Goal: Transaction & Acquisition: Purchase product/service

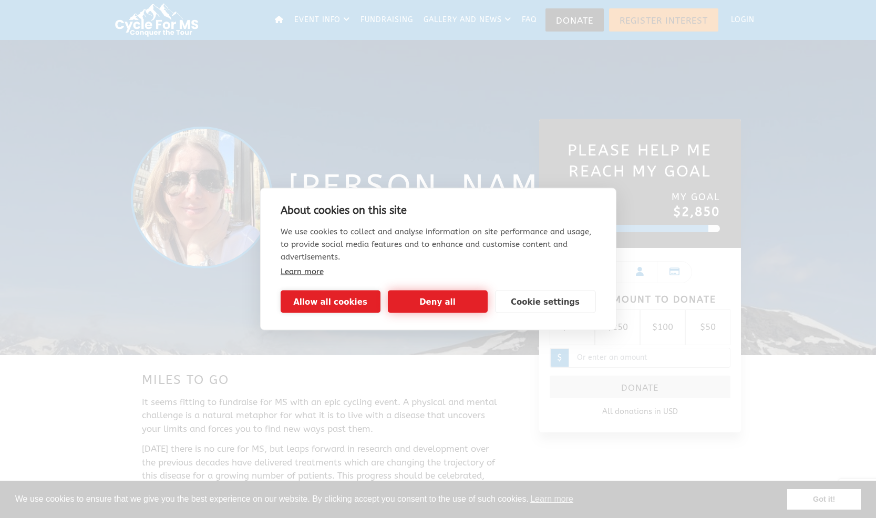
click at [412, 306] on button "Deny all" at bounding box center [438, 302] width 100 height 23
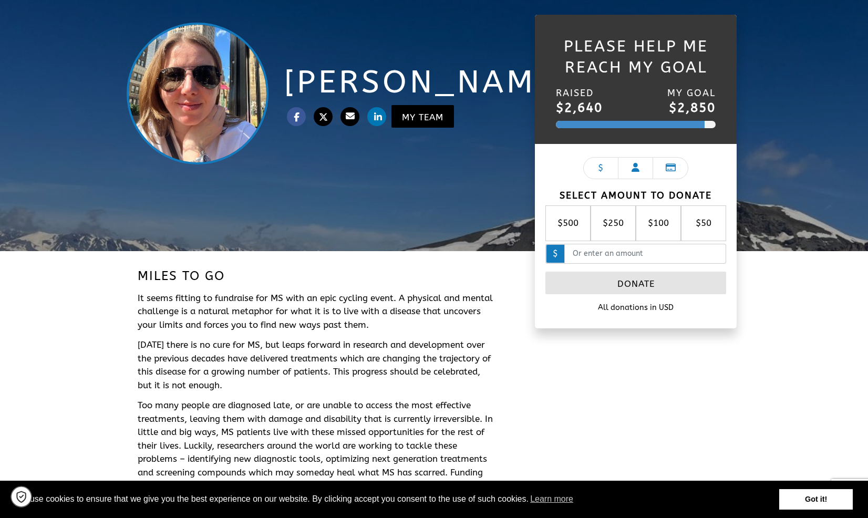
scroll to position [106, 0]
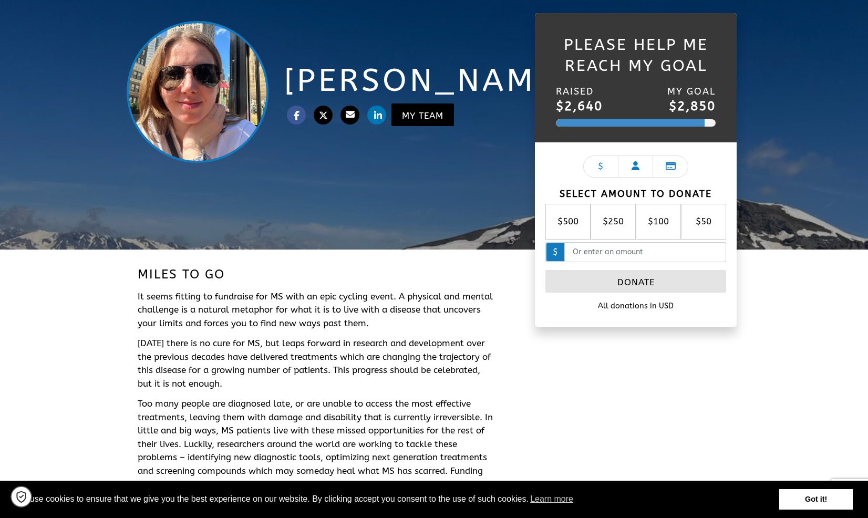
click at [705, 220] on span "$50" at bounding box center [703, 222] width 23 height 14
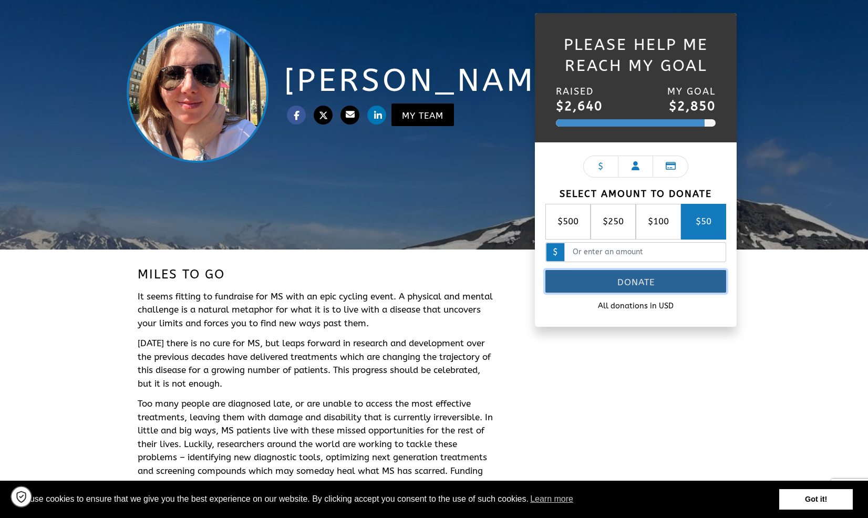
click at [660, 283] on link "Donate" at bounding box center [635, 281] width 181 height 23
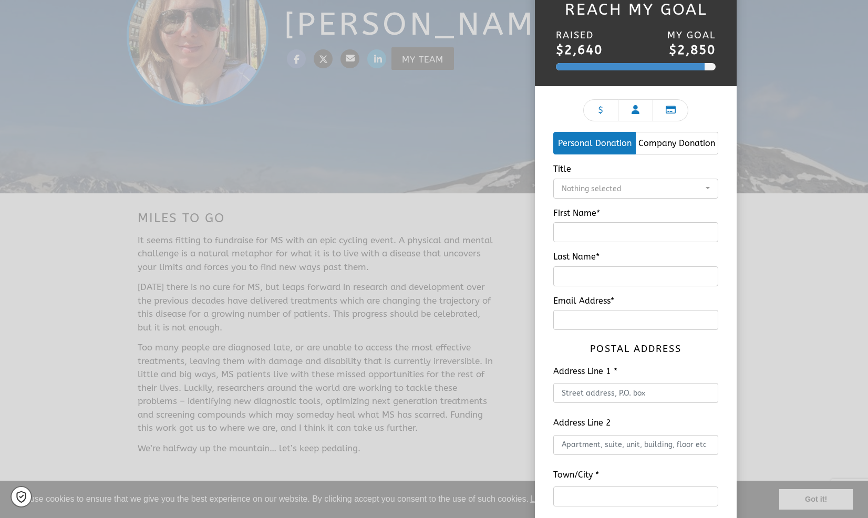
scroll to position [199, 0]
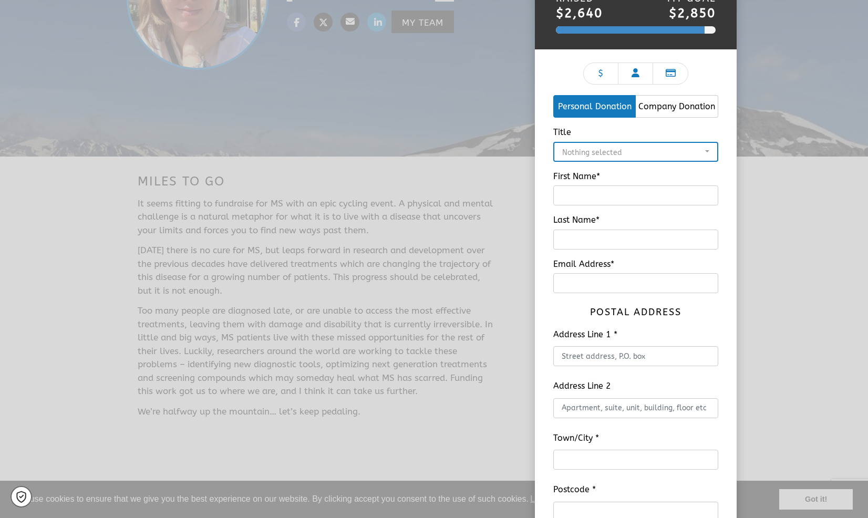
click at [620, 150] on div "Nothing selected" at bounding box center [632, 152] width 141 height 11
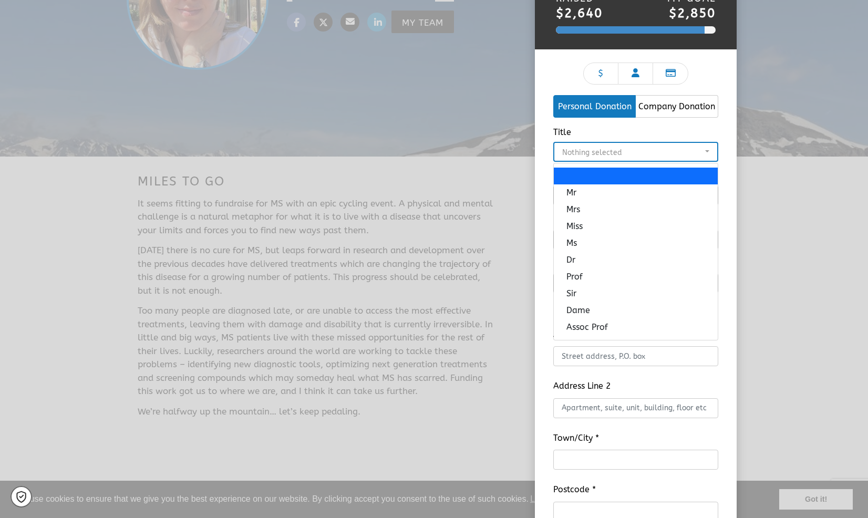
click at [620, 150] on div "Nothing selected" at bounding box center [632, 152] width 141 height 11
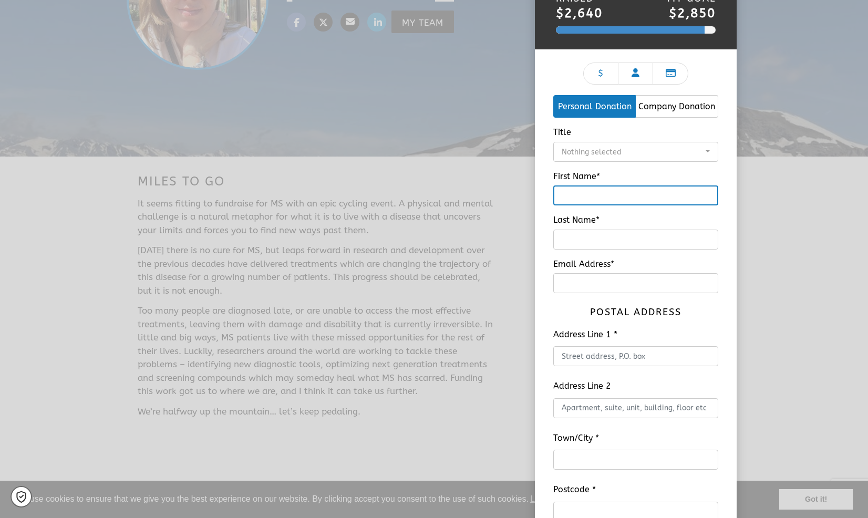
click at [598, 196] on input "First Name*" at bounding box center [635, 195] width 165 height 20
type input "marc"
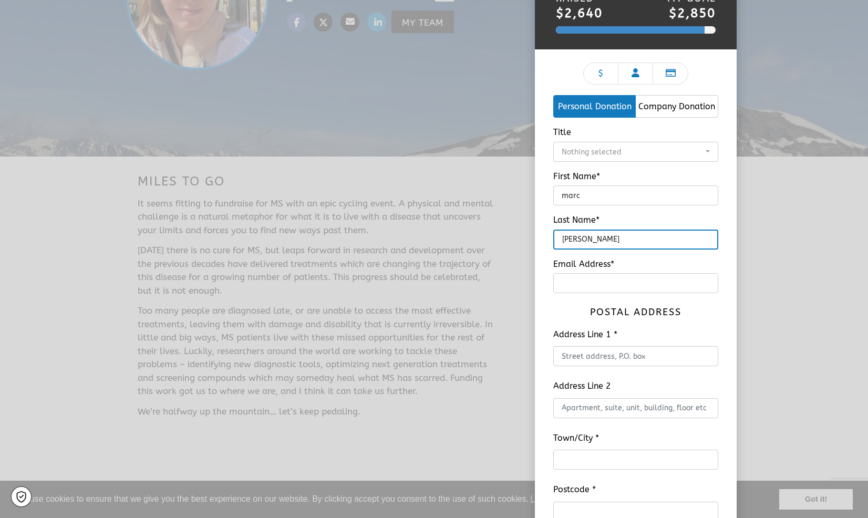
type input "[PERSON_NAME]"
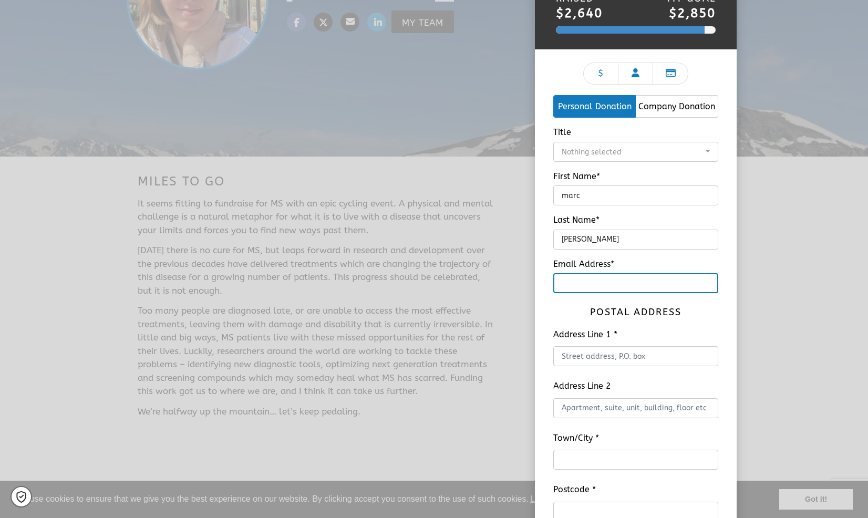
type input "[PERSON_NAME]"
type input "[EMAIL_ADDRESS][PERSON_NAME][DOMAIN_NAME]"
type input "[STREET_ADDRESS]"
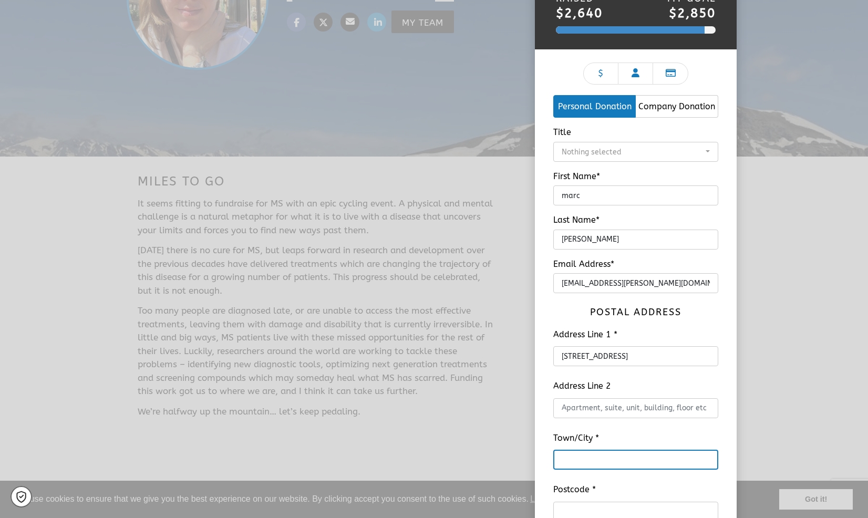
type input "Pembroke"
type input "02359"
type input "MA"
select select "[GEOGRAPHIC_DATA]"
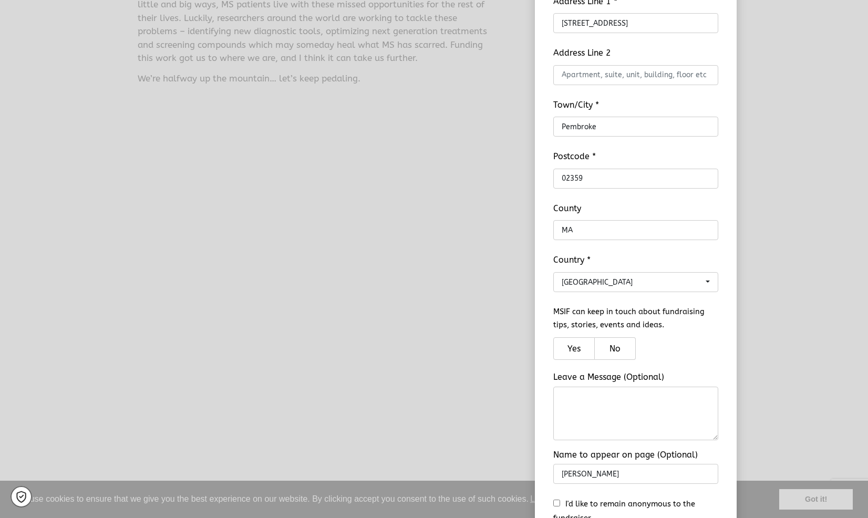
scroll to position [554, 0]
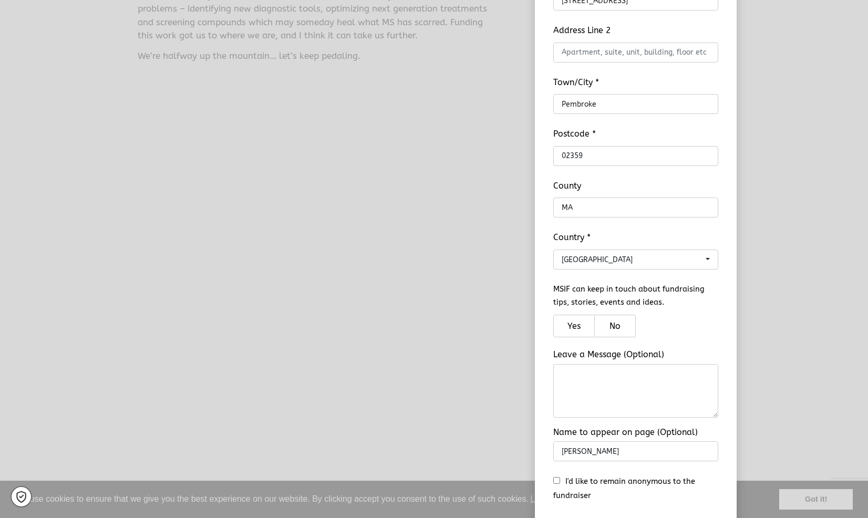
click at [573, 329] on label "Yes" at bounding box center [574, 326] width 42 height 23
click at [573, 329] on input "Yes" at bounding box center [572, 326] width 7 height 7
radio input "true"
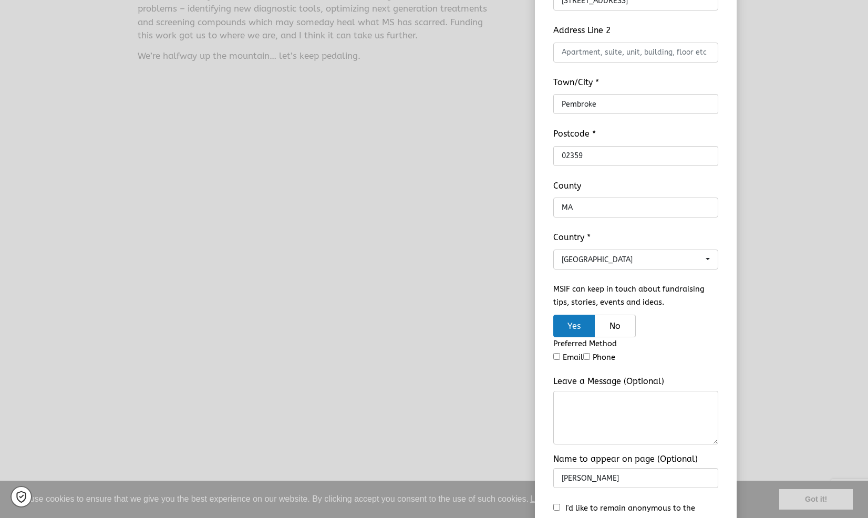
click at [571, 358] on div "Preferred Method Email Phone" at bounding box center [635, 350] width 165 height 27
click at [557, 357] on input "checkbox" at bounding box center [556, 356] width 7 height 7
checkbox input "true"
click at [564, 413] on textarea "Leave a Message (Optional)" at bounding box center [635, 418] width 165 height 55
type textarea "I want to hear all about it!"
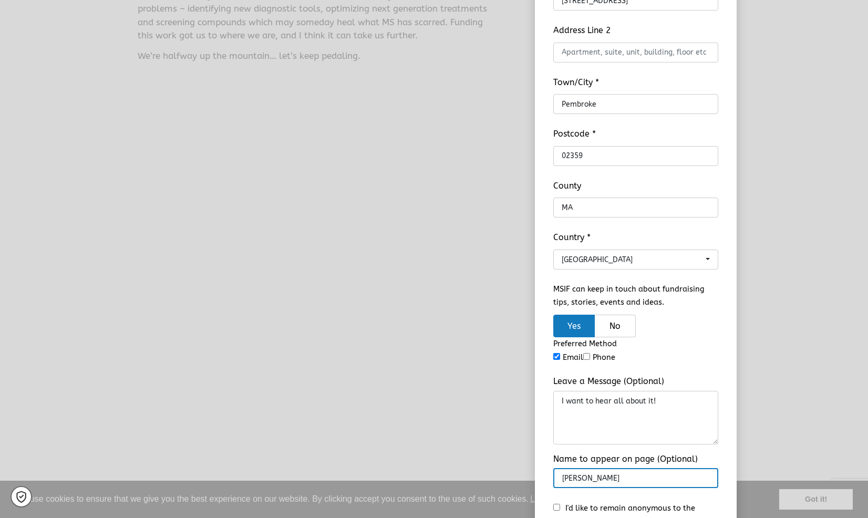
click at [617, 481] on input "[PERSON_NAME]" at bounding box center [635, 478] width 165 height 20
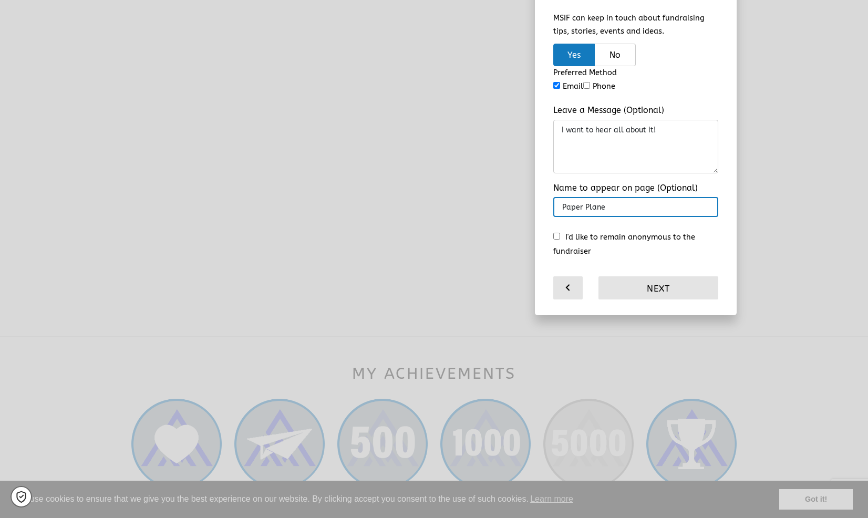
scroll to position [820, 0]
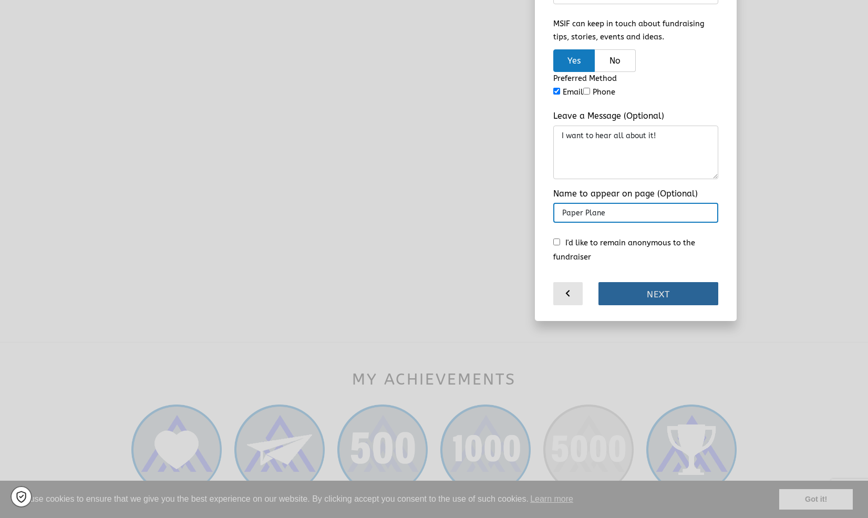
type input "Paper Plane"
click at [654, 298] on link "Next" at bounding box center [658, 293] width 120 height 23
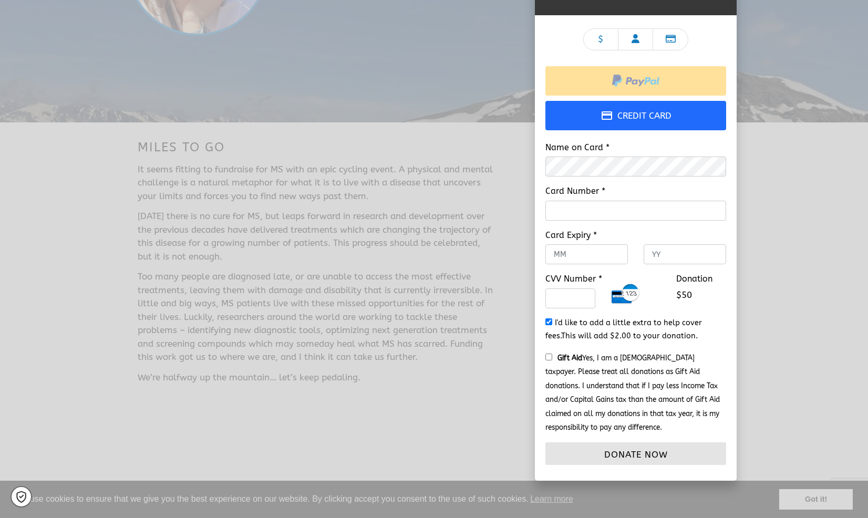
scroll to position [199, 0]
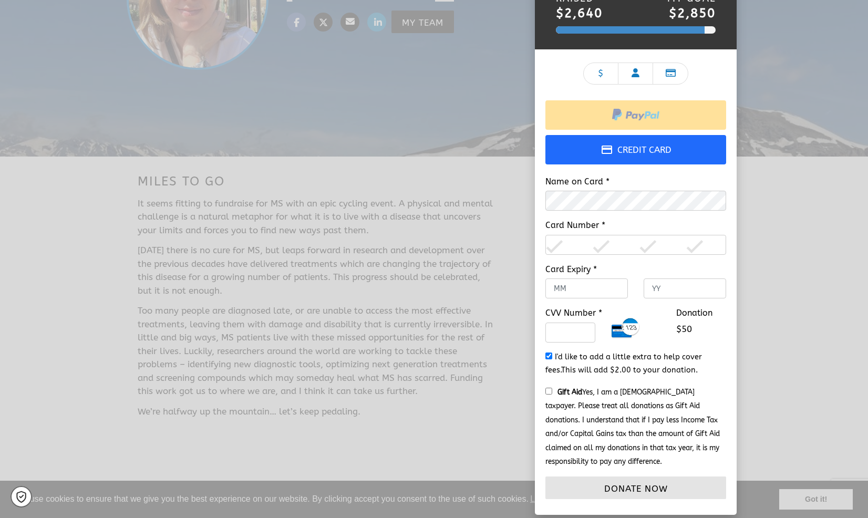
type input "02"
type input "29"
click at [582, 329] on input "CVV Number *" at bounding box center [570, 333] width 50 height 20
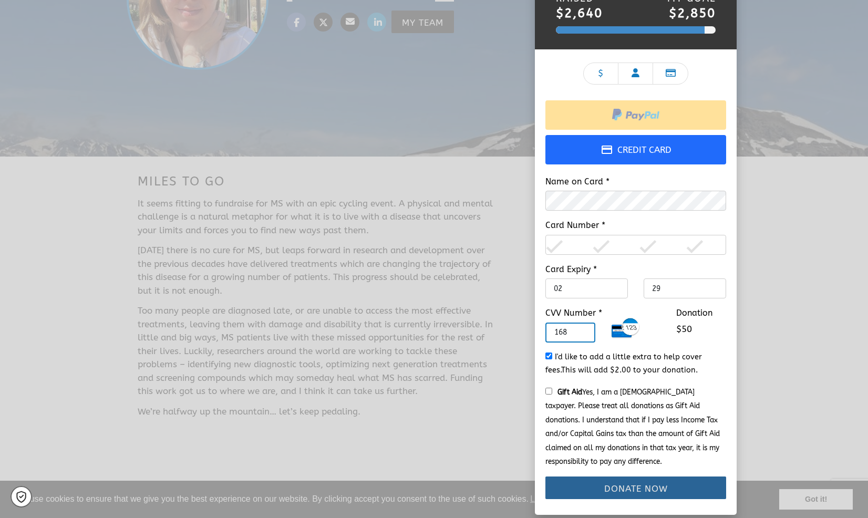
type input "168"
click at [616, 482] on button "Donate Now" at bounding box center [635, 487] width 181 height 23
